Goal: Navigation & Orientation: Find specific page/section

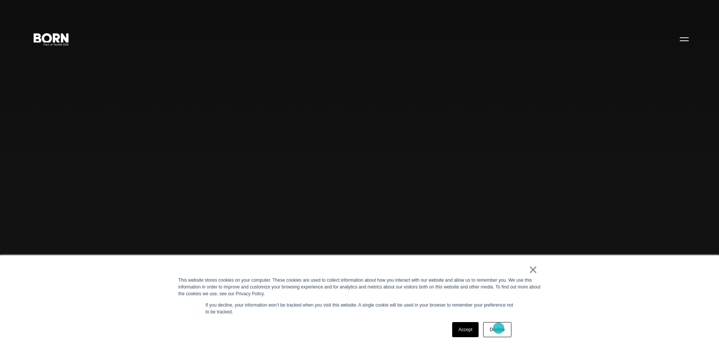
click at [499, 328] on link "Decline" at bounding box center [497, 329] width 28 height 15
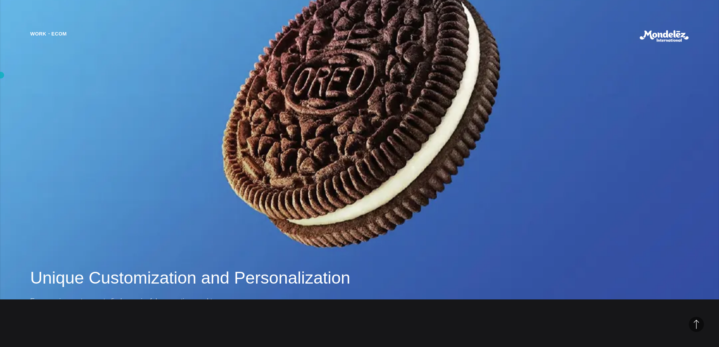
scroll to position [717, 0]
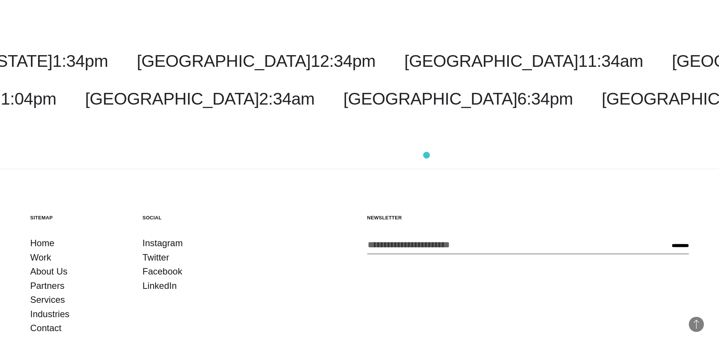
scroll to position [1088, 0]
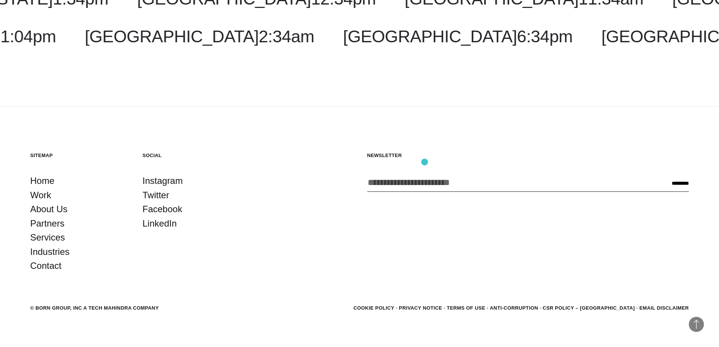
click at [421, 174] on input "Enter your email address *" at bounding box center [509, 183] width 284 height 18
click at [320, 170] on section "Sitemap Home Work About Us Partners Services Industries Contact Social Instagra…" at bounding box center [359, 212] width 659 height 121
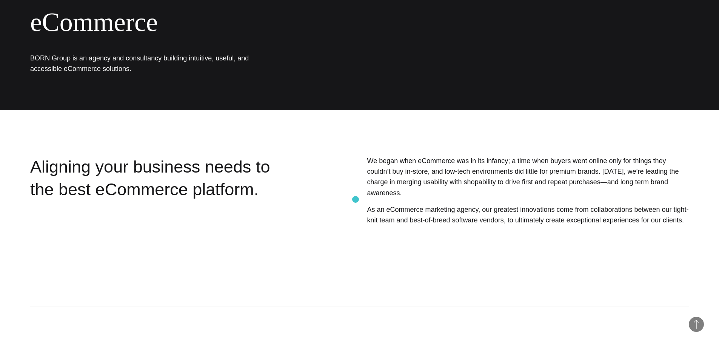
scroll to position [0, 0]
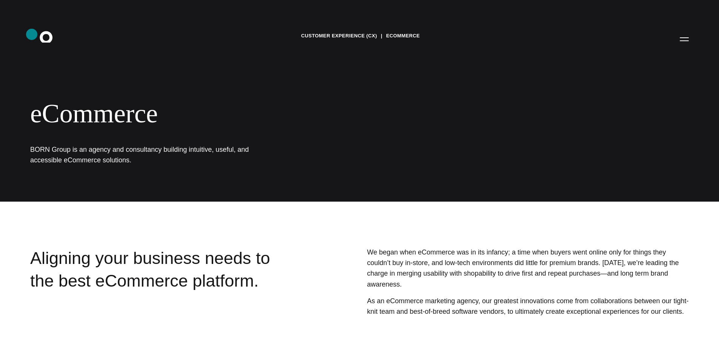
click at [48, 40] on icon ".st0{display:none;} .st1{display:inline;} .st2{font-family:'HelveticaNeue-Mediu…" at bounding box center [51, 39] width 48 height 20
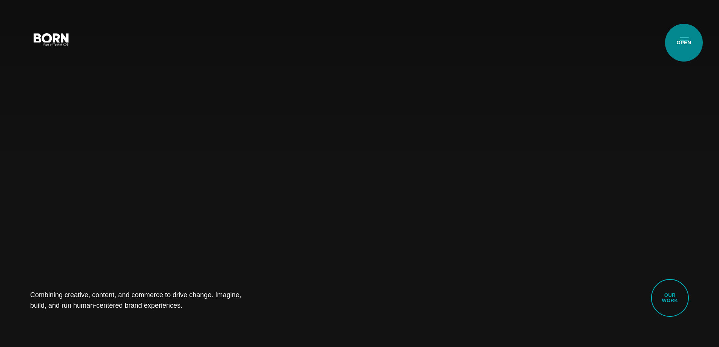
click at [686, 41] on button "Primary Menu" at bounding box center [684, 39] width 18 height 16
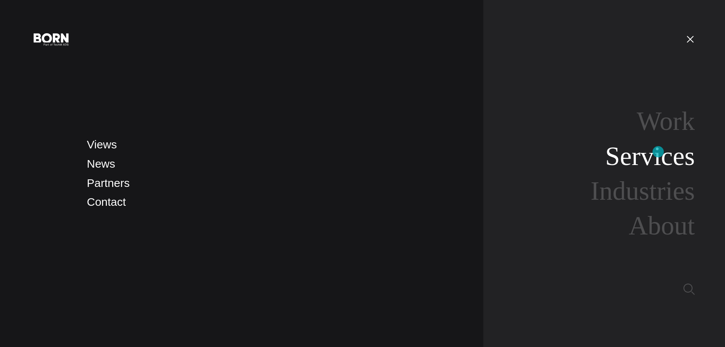
click at [658, 152] on link "Services" at bounding box center [649, 156] width 89 height 29
